Goal: Information Seeking & Learning: Understand process/instructions

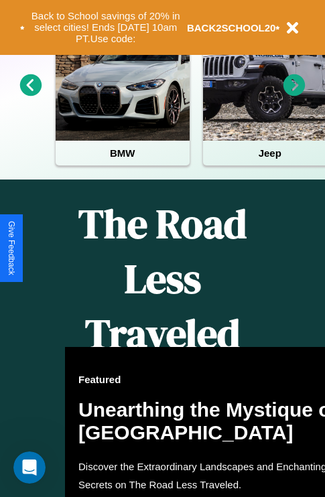
scroll to position [1043, 0]
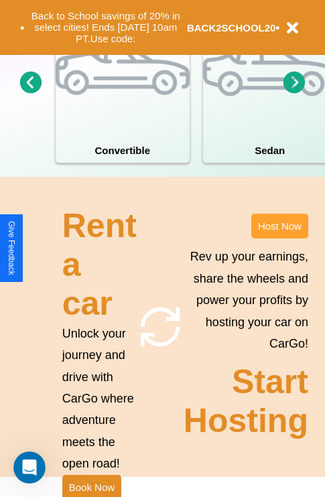
click at [279, 238] on button "Host Now" at bounding box center [279, 226] width 57 height 25
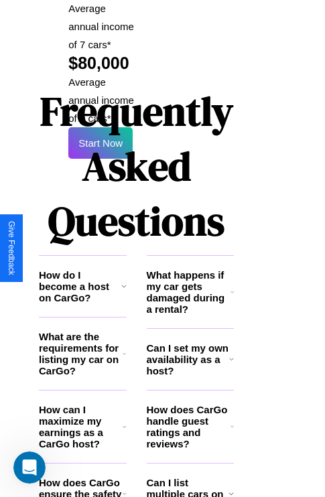
scroll to position [2179, 26]
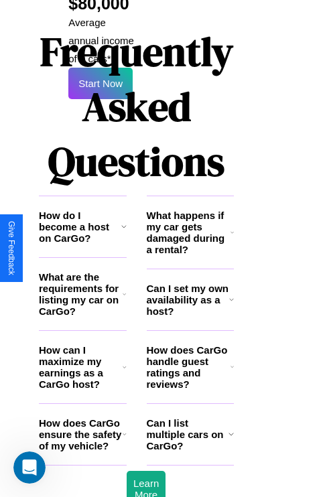
click at [82, 417] on h3 "How does CarGo ensure the safety of my vehicle?" at bounding box center [81, 434] width 84 height 34
click at [232, 227] on icon at bounding box center [231, 232] width 3 height 11
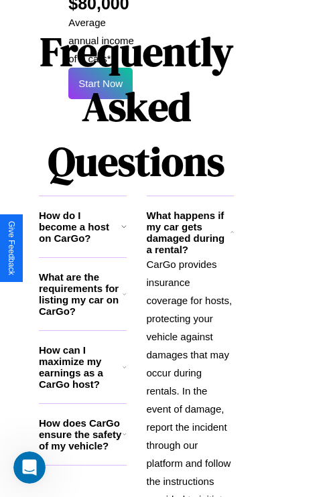
click at [82, 271] on h3 "What are the requirements for listing my car on CarGo?" at bounding box center [81, 294] width 84 height 46
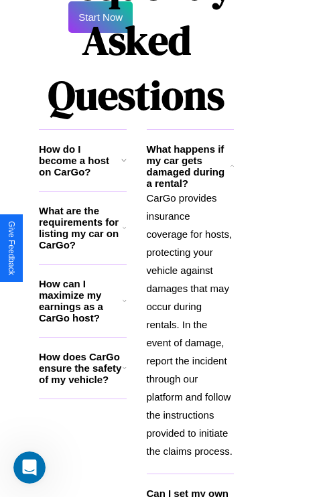
click at [189, 487] on h3 "Can I set my own availability as a host?" at bounding box center [188, 504] width 82 height 34
click at [123, 155] on icon at bounding box center [123, 160] width 5 height 11
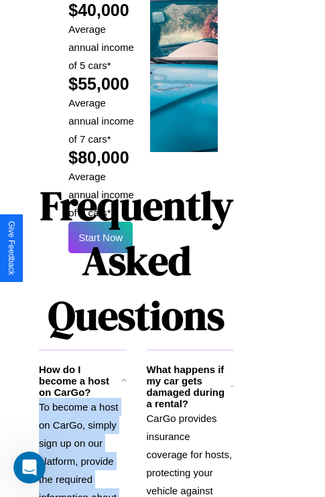
scroll to position [1970, 26]
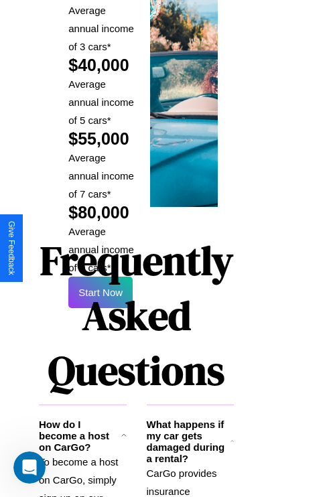
click at [100, 248] on h1 "Frequently Asked Questions" at bounding box center [136, 315] width 195 height 178
